Goal: Information Seeking & Learning: Learn about a topic

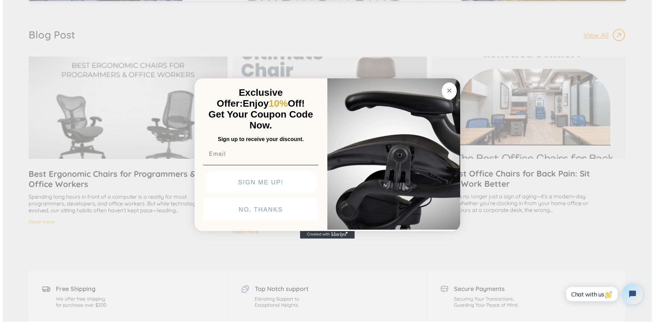
scroll to position [1329, 0]
click at [460, 78] on div "Close dialog Exclusive Offer: Enjoy 10% Off! Get Your Coupon Code Now. Sign up …" at bounding box center [327, 160] width 654 height 322
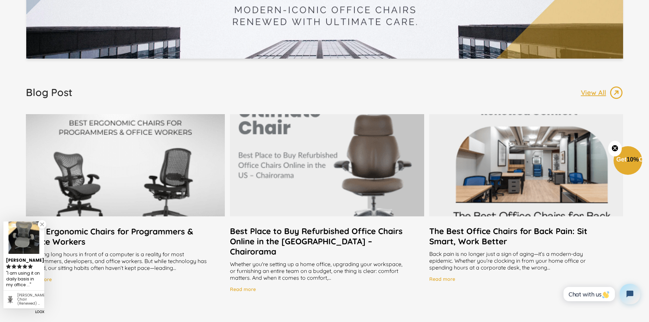
scroll to position [1329, 0]
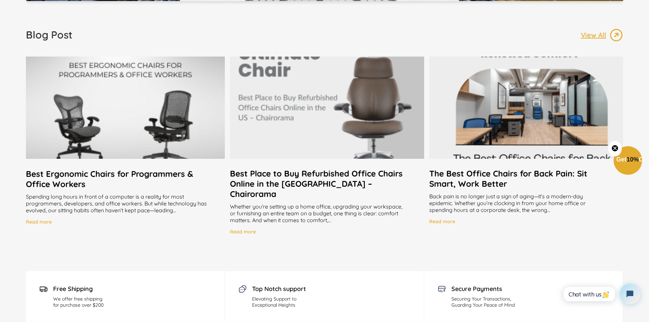
click at [293, 180] on h2 "Best Place to Buy Refurbished Office Chairs Online in the [GEOGRAPHIC_DATA] – C…" at bounding box center [327, 183] width 194 height 31
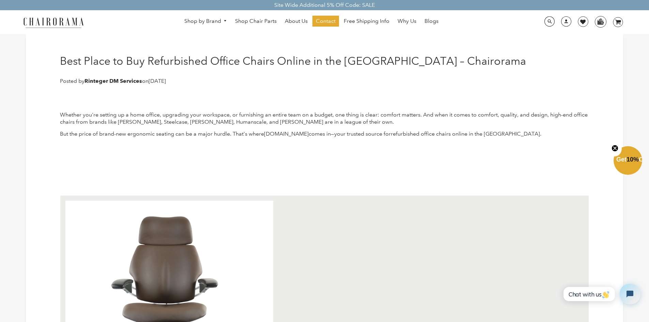
click at [615, 143] on button "Close teaser" at bounding box center [615, 149] width 14 height 16
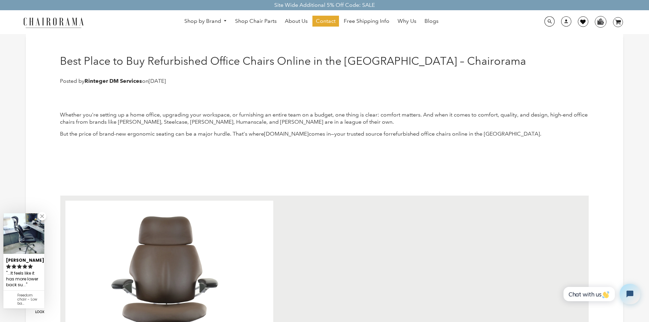
click at [584, 21] on icon at bounding box center [582, 21] width 5 height 5
